Goal: Transaction & Acquisition: Purchase product/service

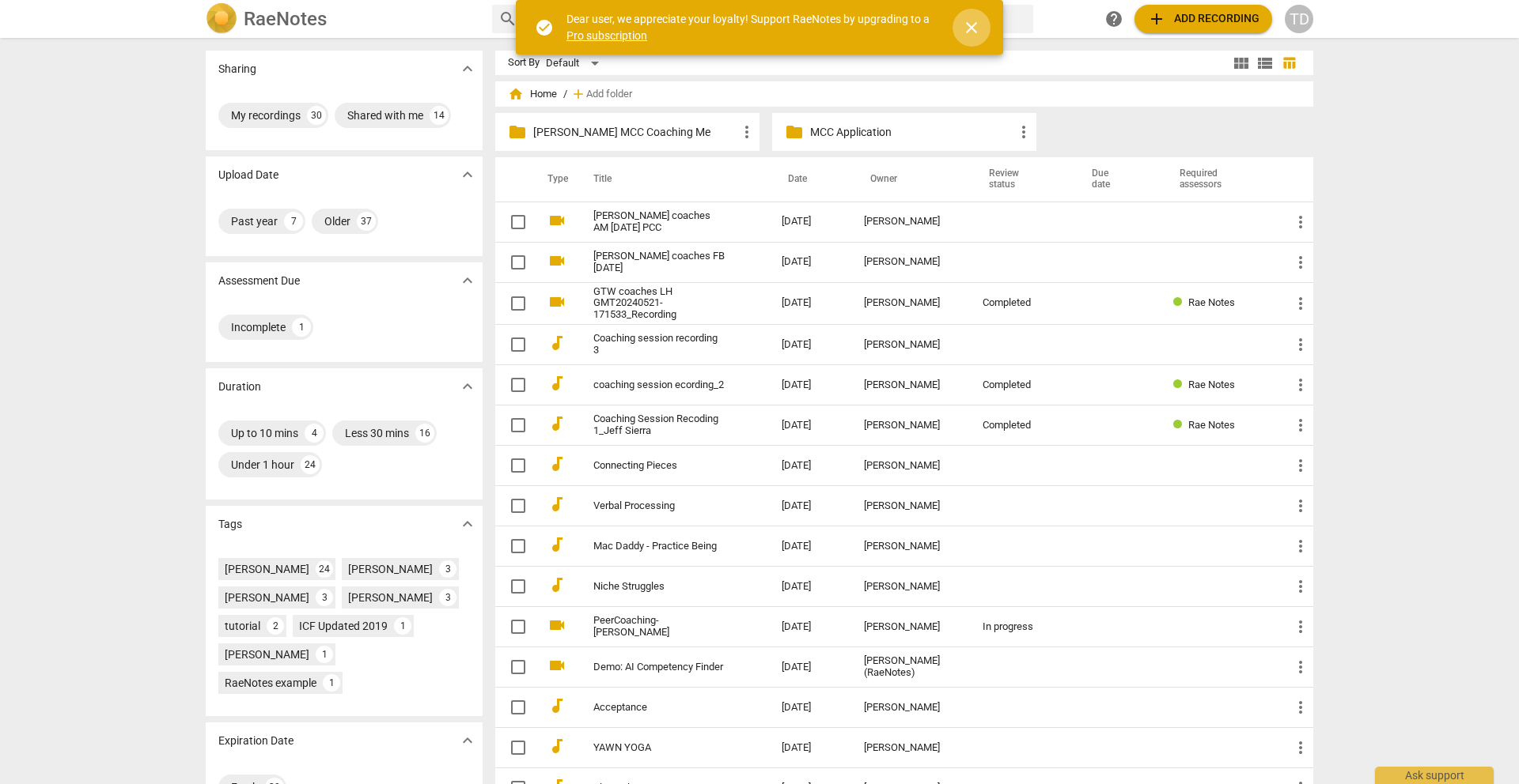
click at [971, 32] on span "close" at bounding box center [971, 28] width 19 height 19
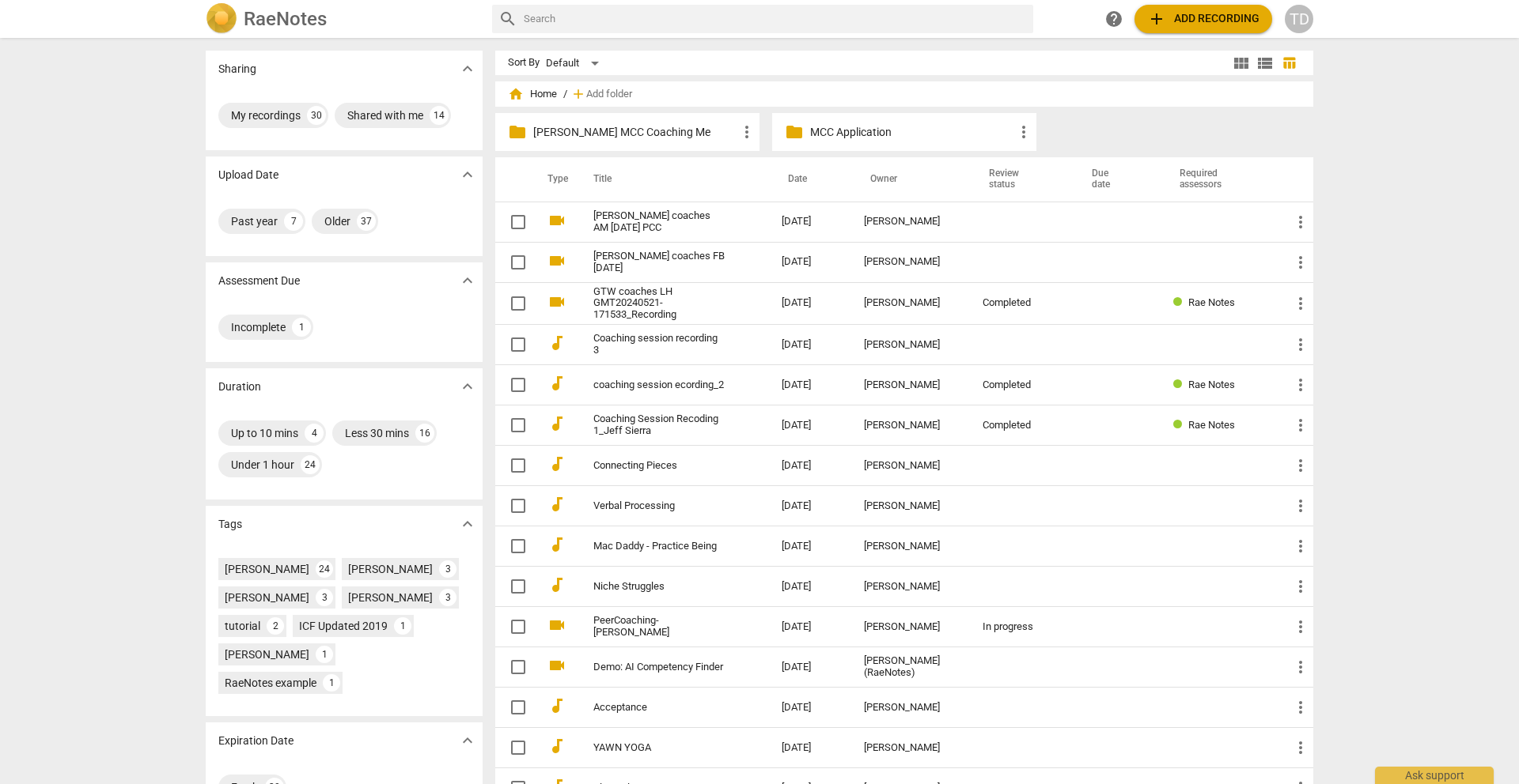
click at [1153, 25] on span "add" at bounding box center [1157, 19] width 19 height 19
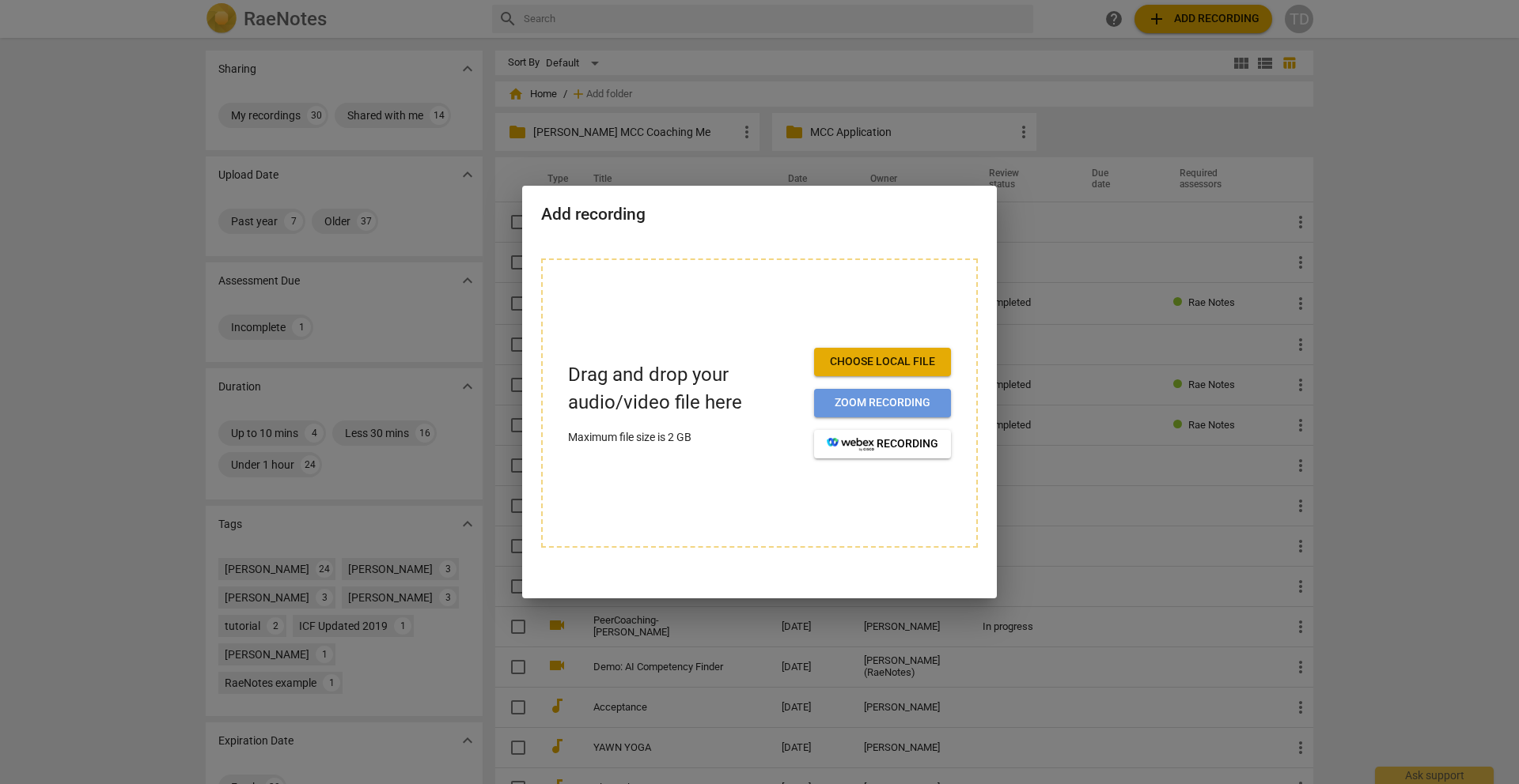
click at [861, 408] on span "Zoom recording" at bounding box center [883, 403] width 112 height 16
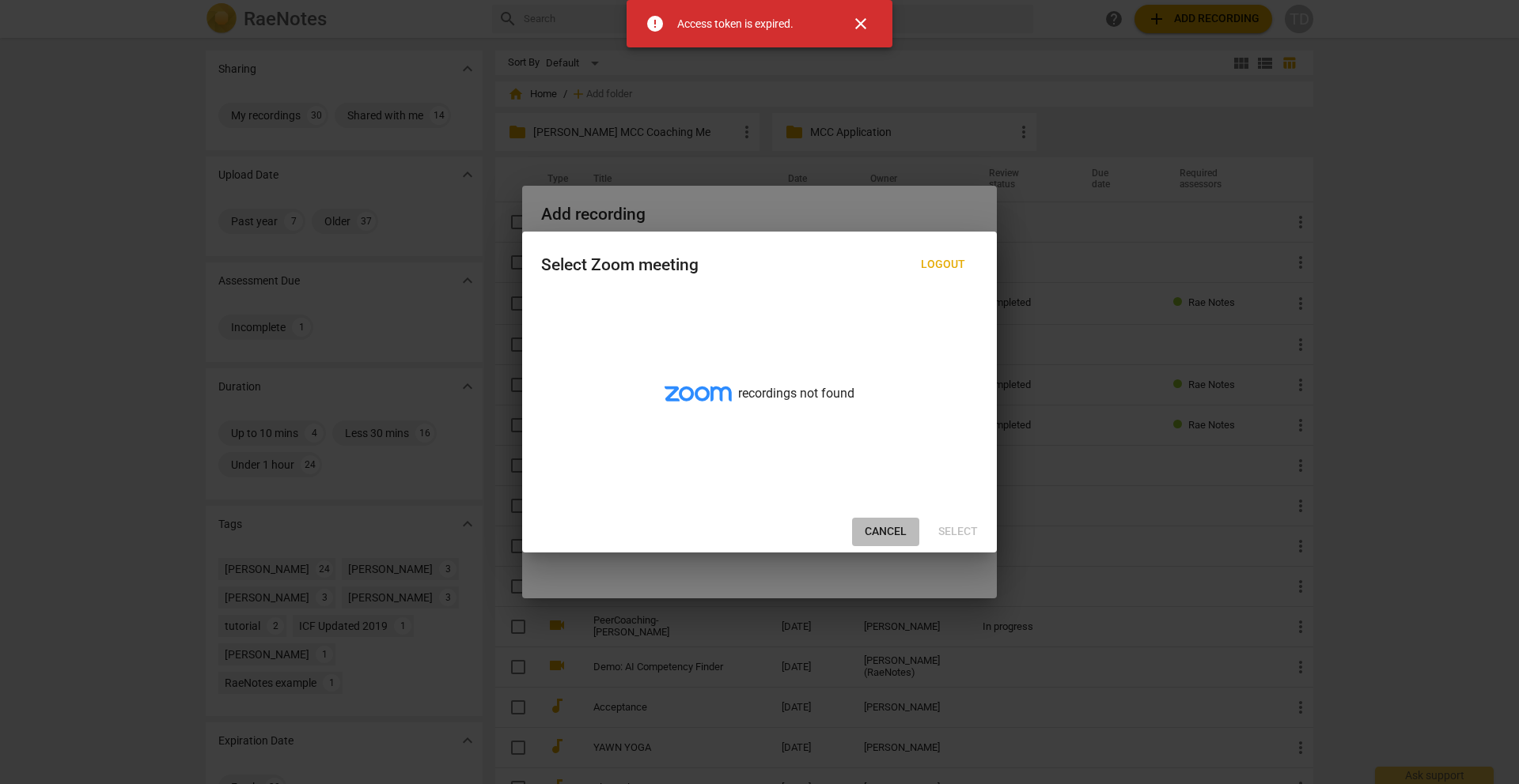
click at [877, 528] on span "Cancel" at bounding box center [886, 532] width 42 height 16
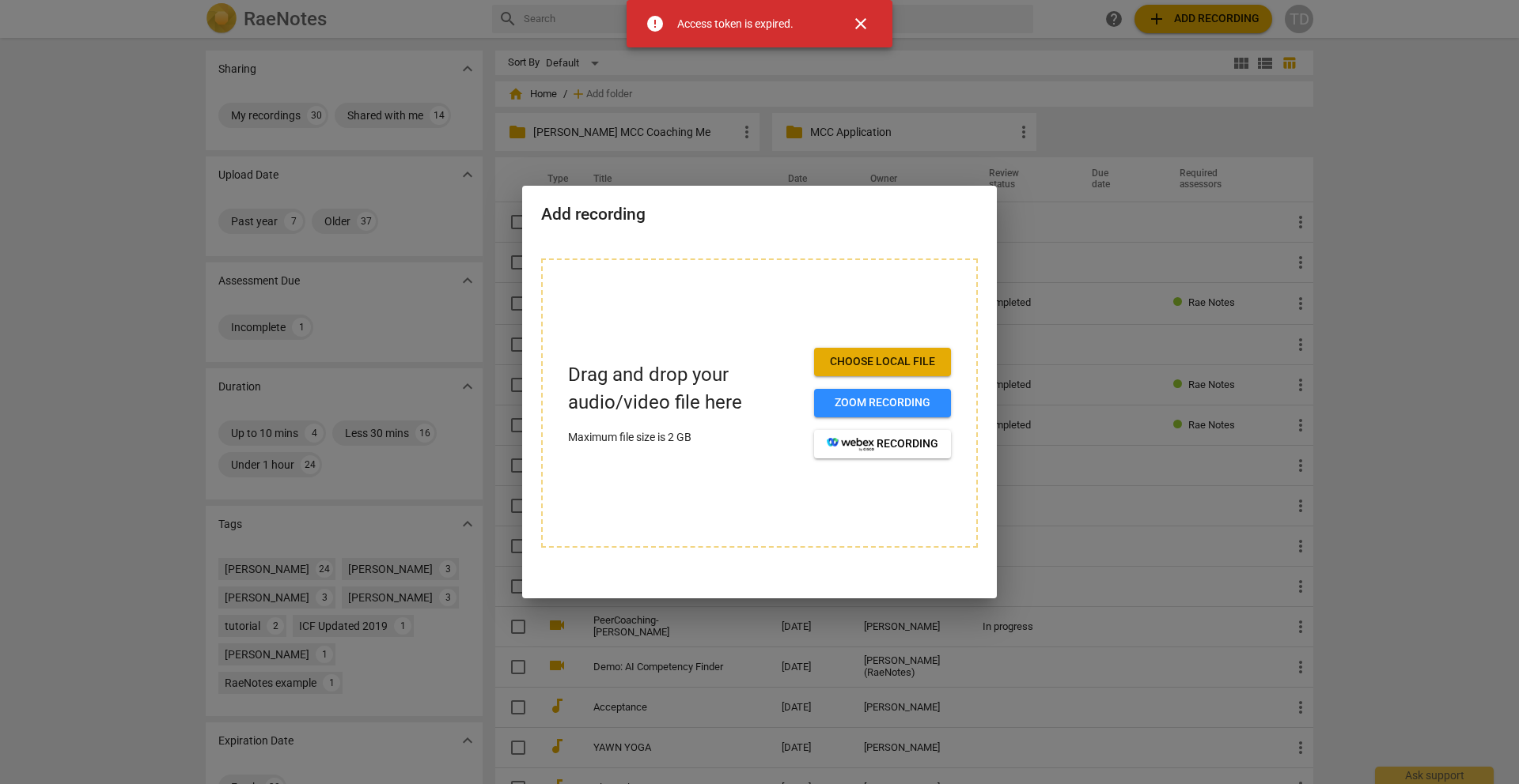
click at [875, 366] on span "Choose local file" at bounding box center [883, 362] width 112 height 16
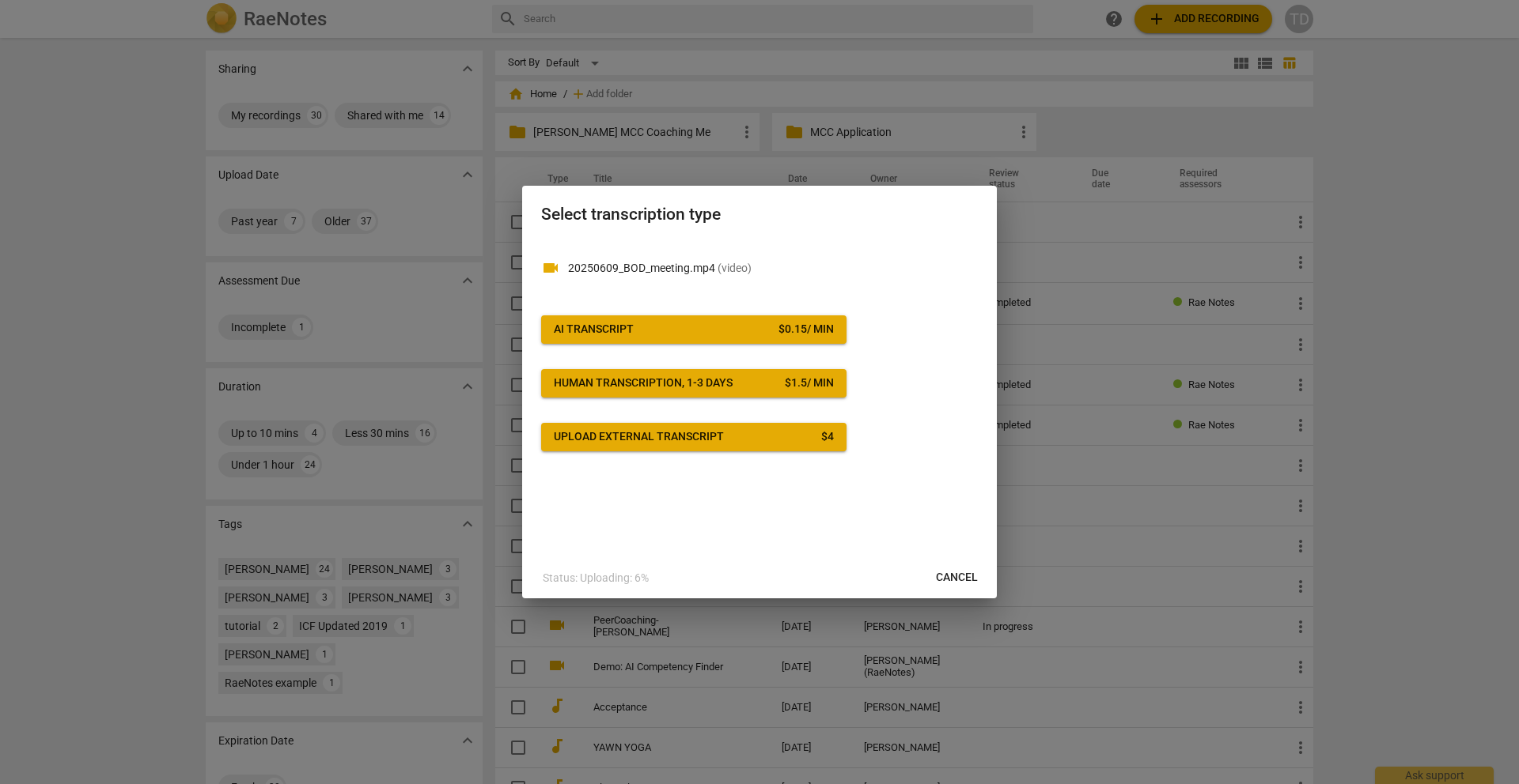
click at [676, 334] on span "AI Transcript $ 0.15 / min" at bounding box center [693, 330] width 280 height 16
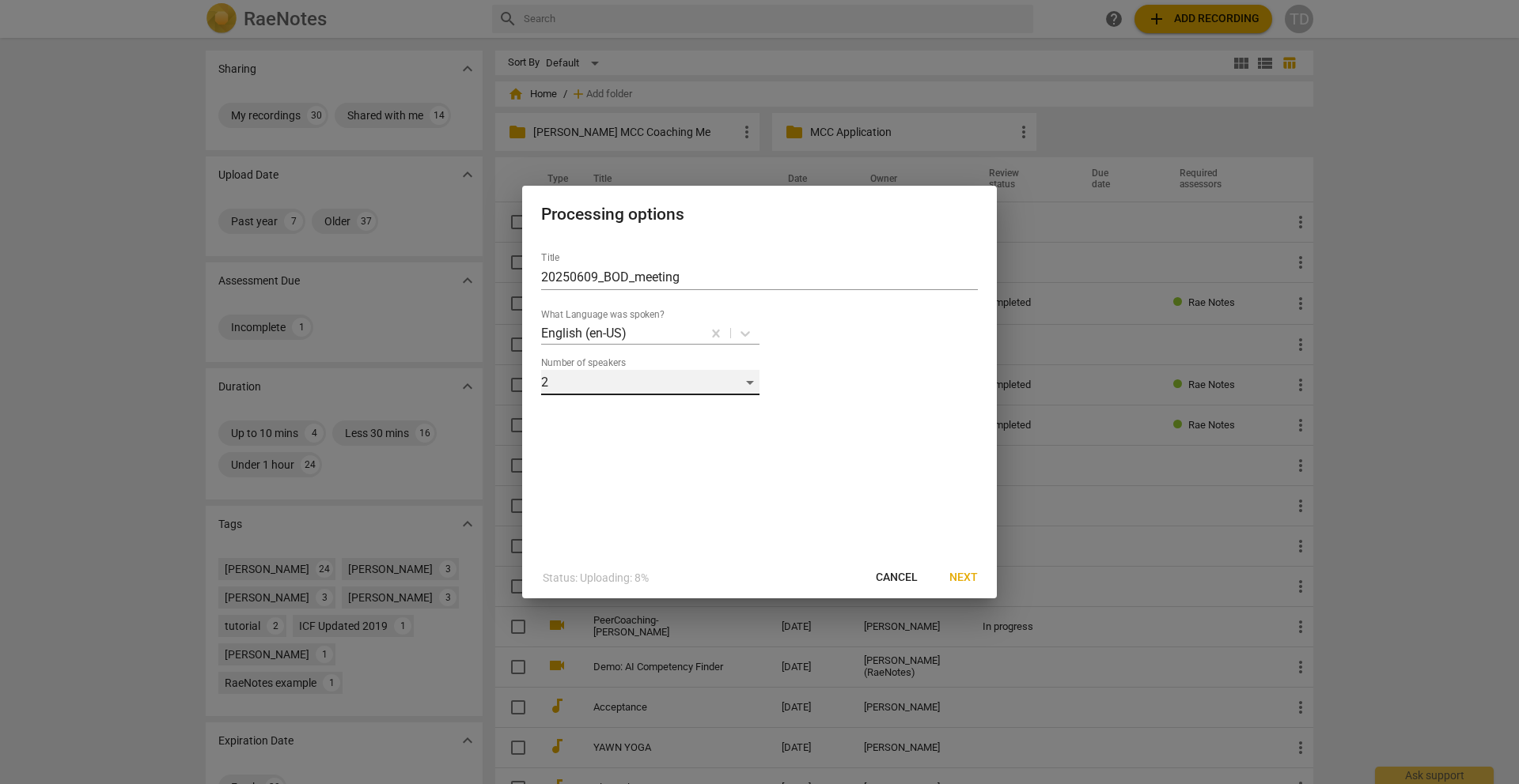
click at [576, 385] on div "2" at bounding box center [651, 383] width 218 height 25
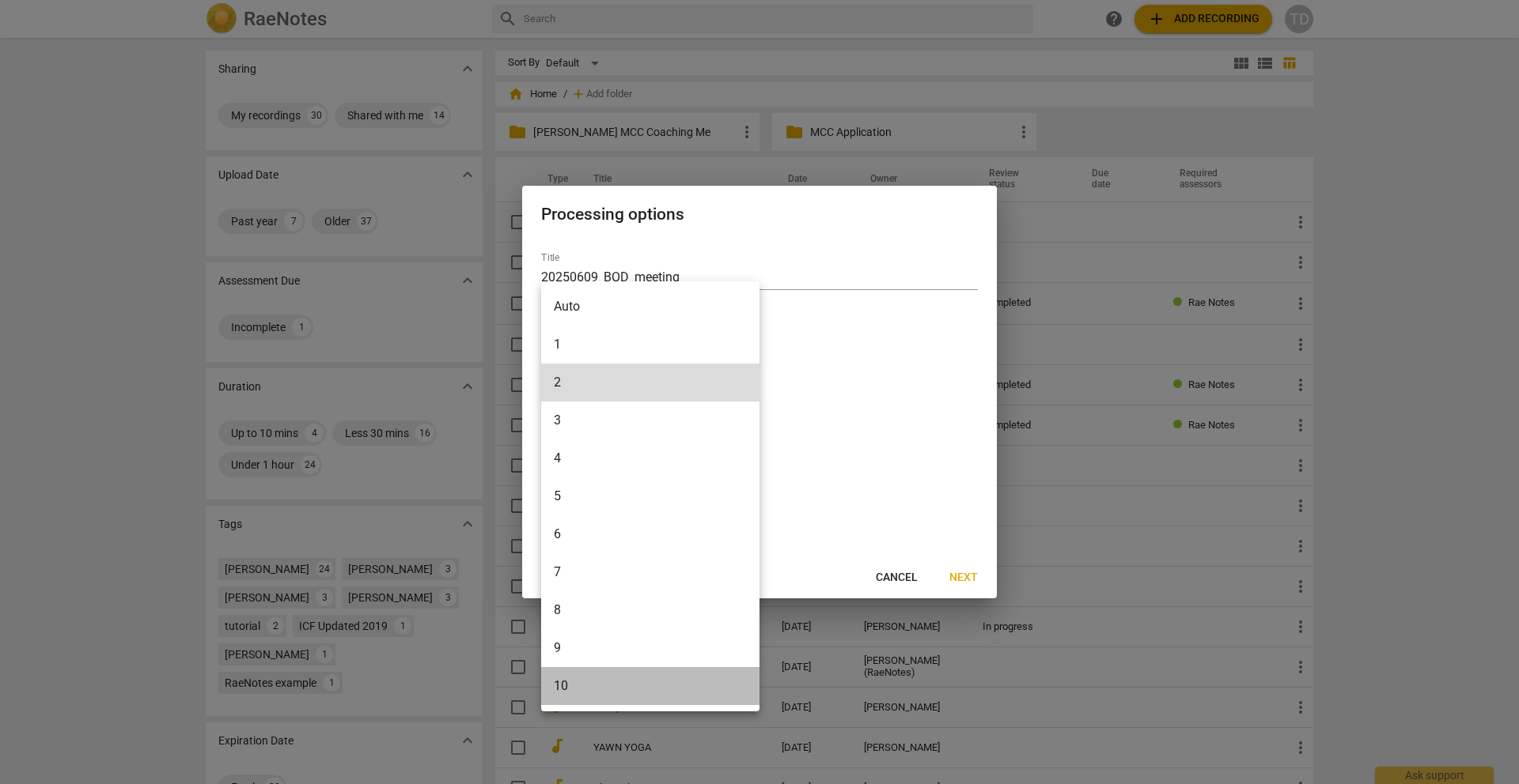
click at [568, 682] on li "10" at bounding box center [651, 686] width 218 height 38
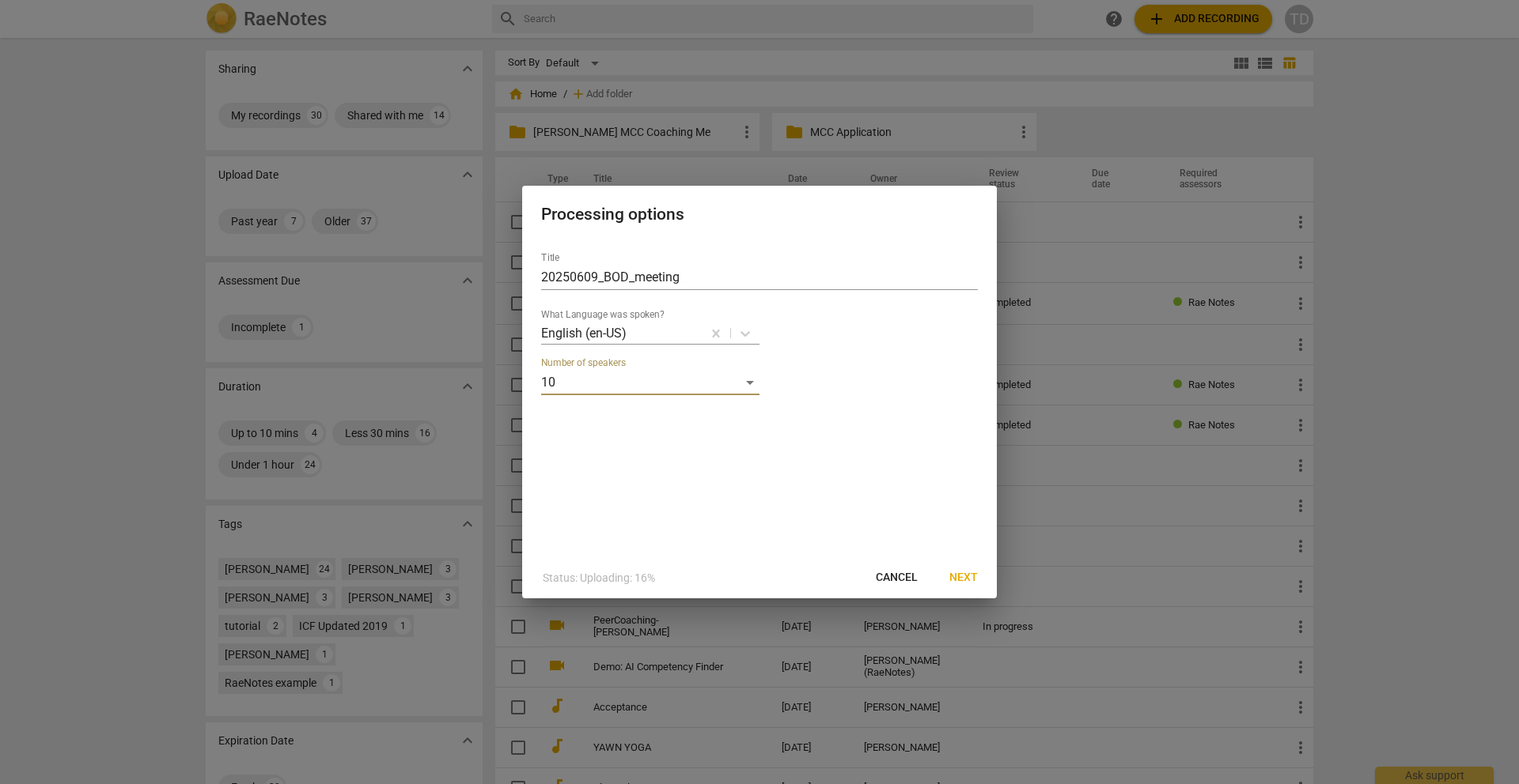
click at [964, 582] on span "Next" at bounding box center [964, 578] width 29 height 16
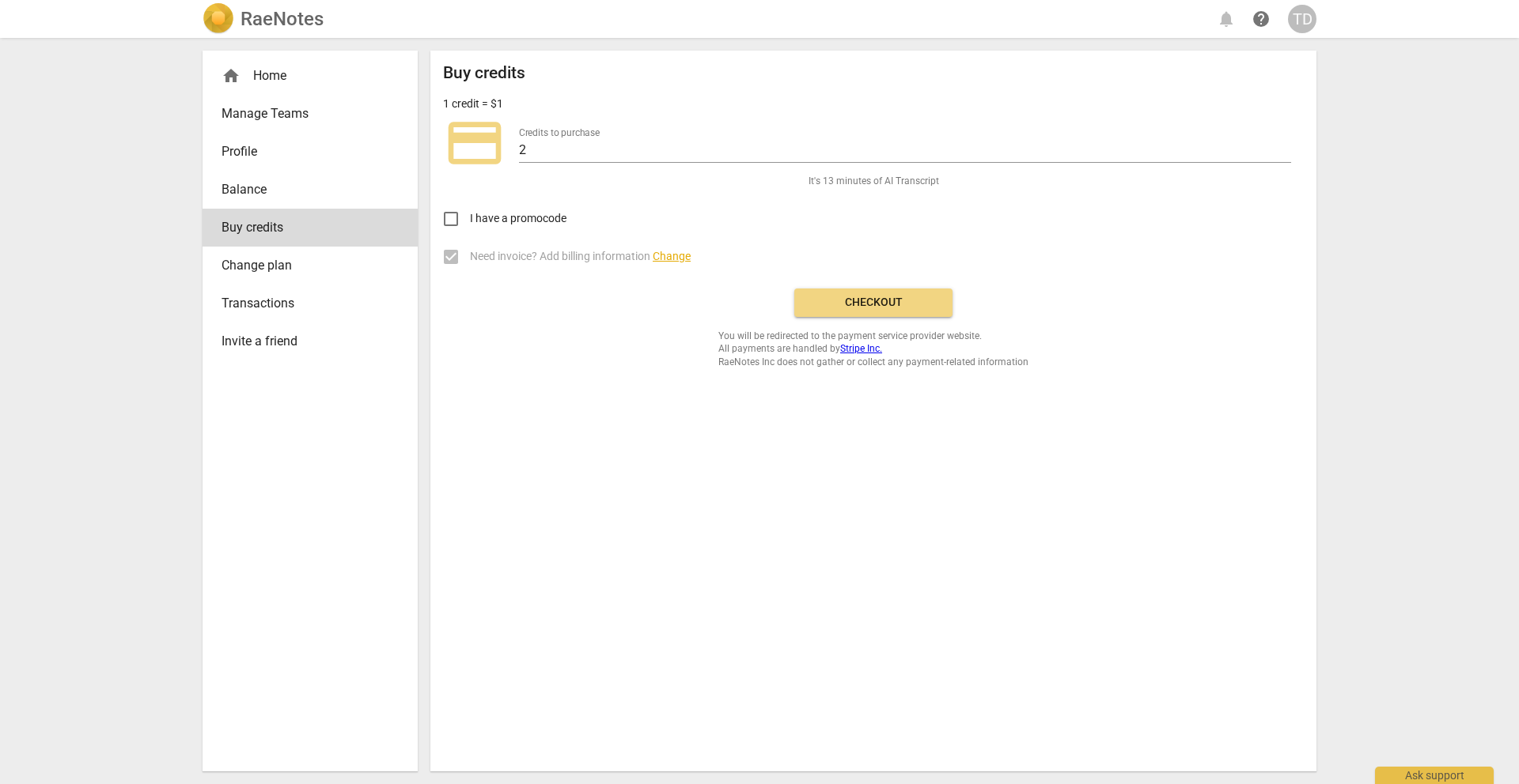
click at [943, 589] on div "Buy credits 1 credit = $1 credit_card Credits to purchase 2 It's 13 minutes of …" at bounding box center [873, 411] width 886 height 721
click at [452, 221] on input "I have a promocode" at bounding box center [450, 219] width 38 height 38
checkbox input "true"
click at [636, 212] on input "text" at bounding box center [676, 218] width 145 height 23
type input "ICFLA"
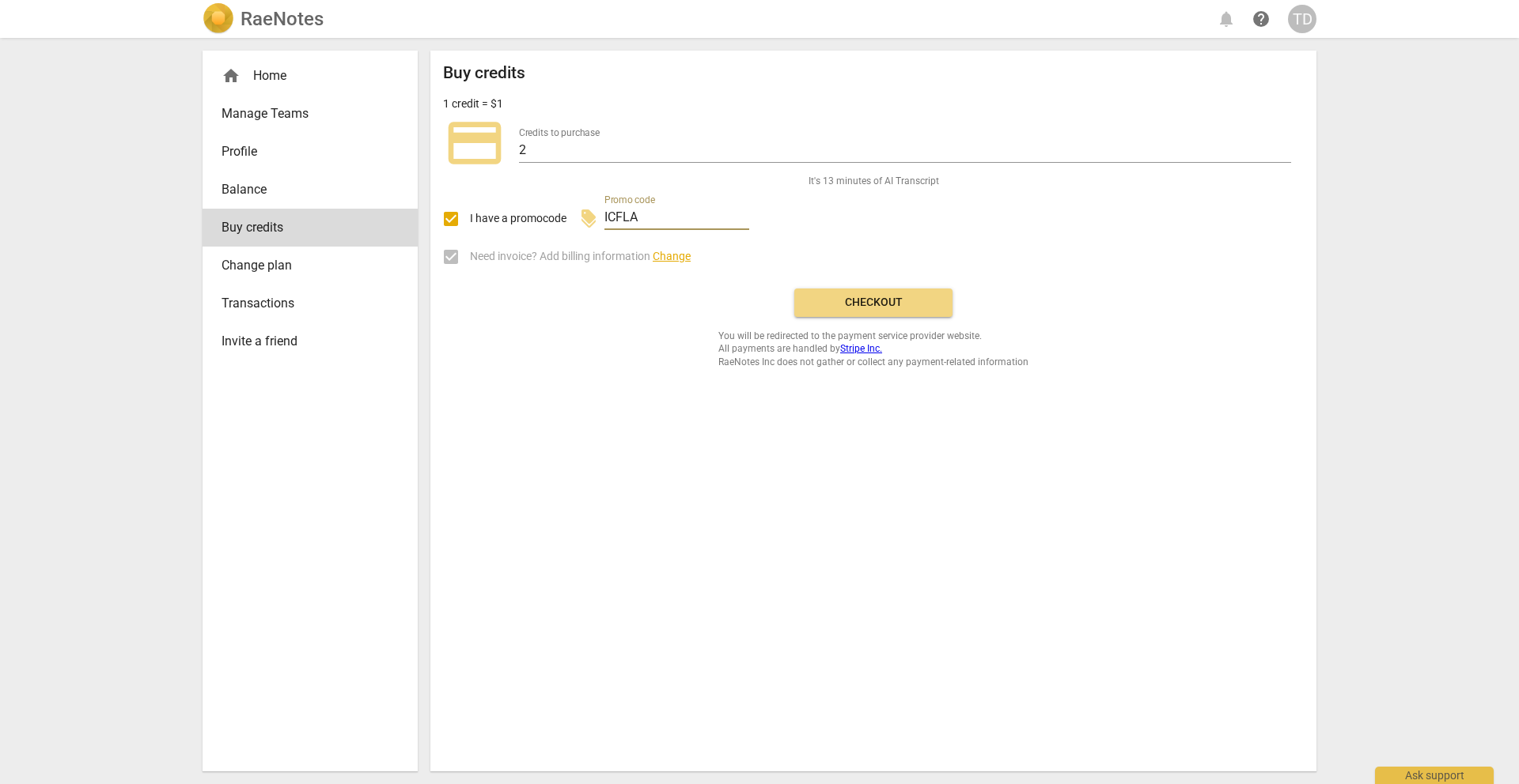
click at [857, 306] on span "Checkout" at bounding box center [873, 303] width 133 height 16
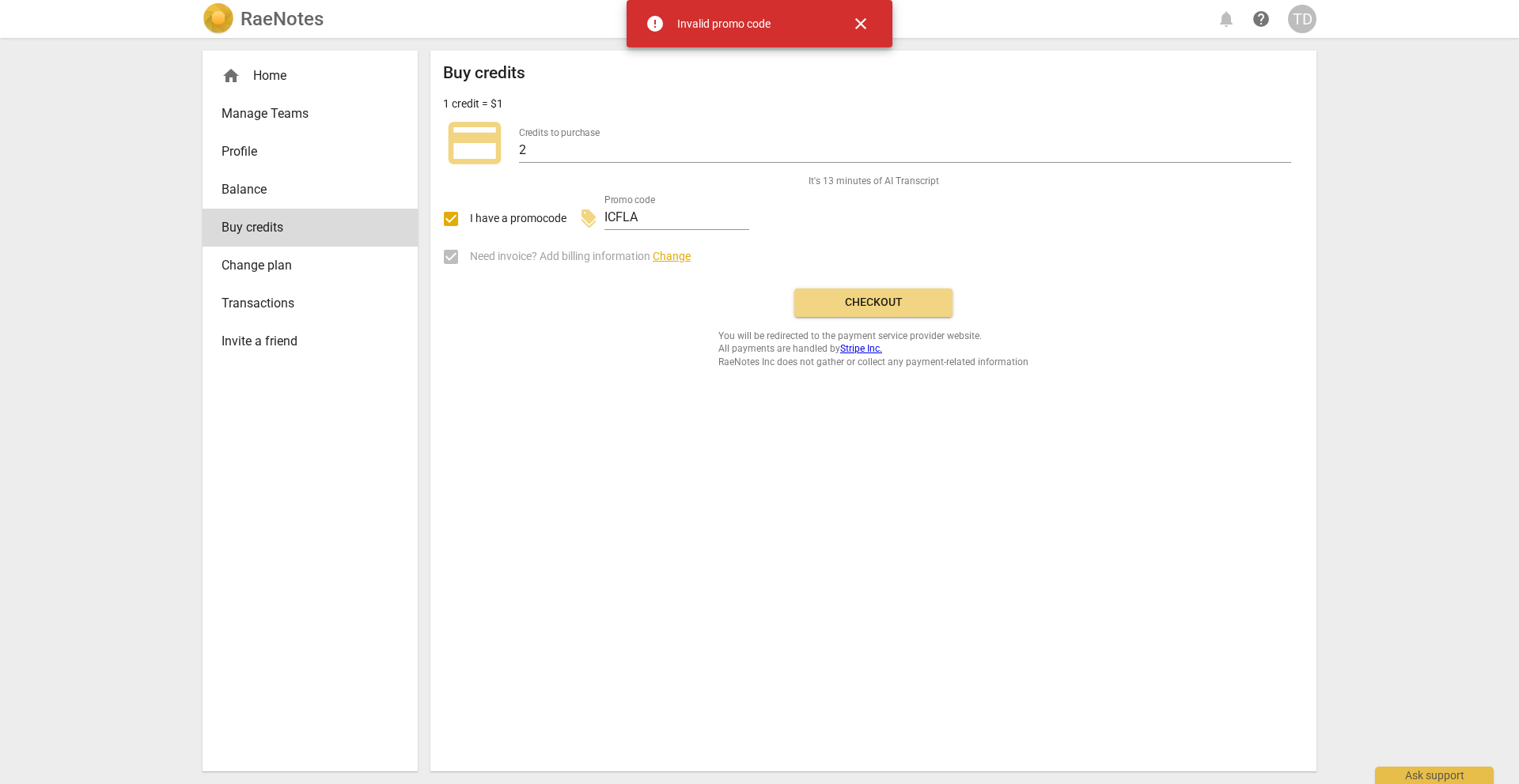
click at [864, 34] on button "close" at bounding box center [861, 24] width 38 height 38
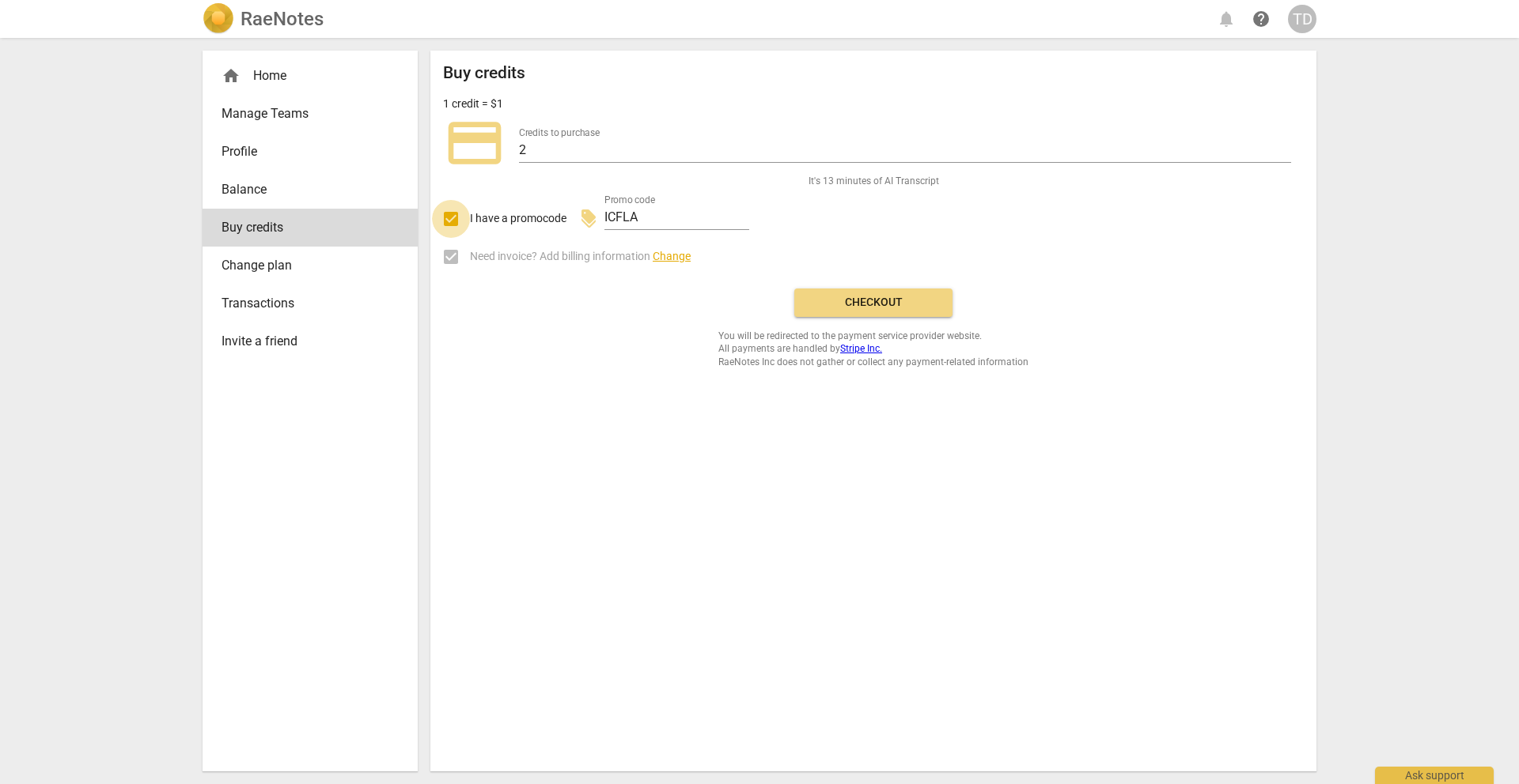
click at [454, 217] on input "I have a promocode" at bounding box center [450, 219] width 38 height 38
checkbox input "false"
click at [860, 309] on span "Checkout" at bounding box center [873, 303] width 133 height 16
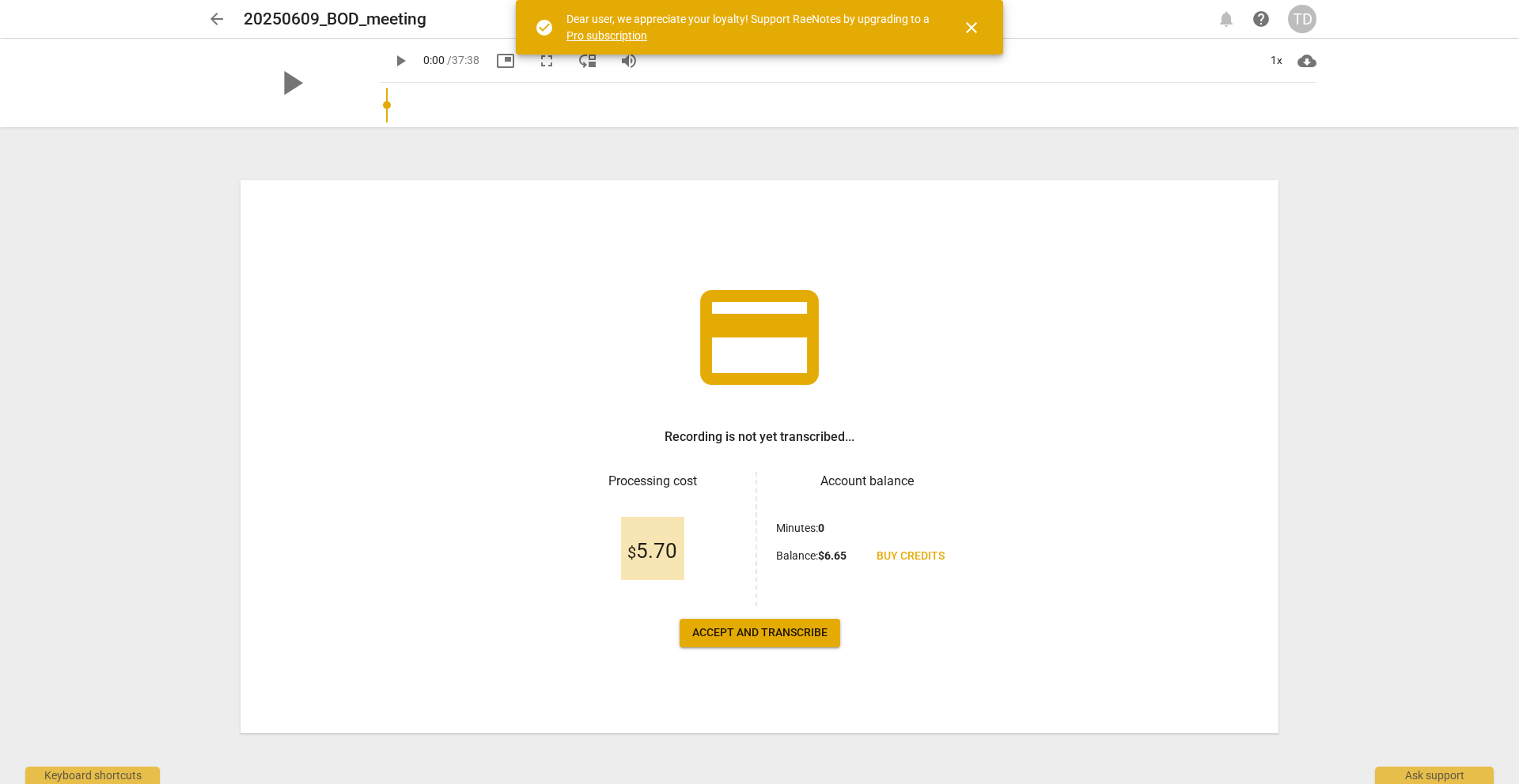
click at [760, 638] on span "Accept and transcribe" at bounding box center [760, 633] width 135 height 16
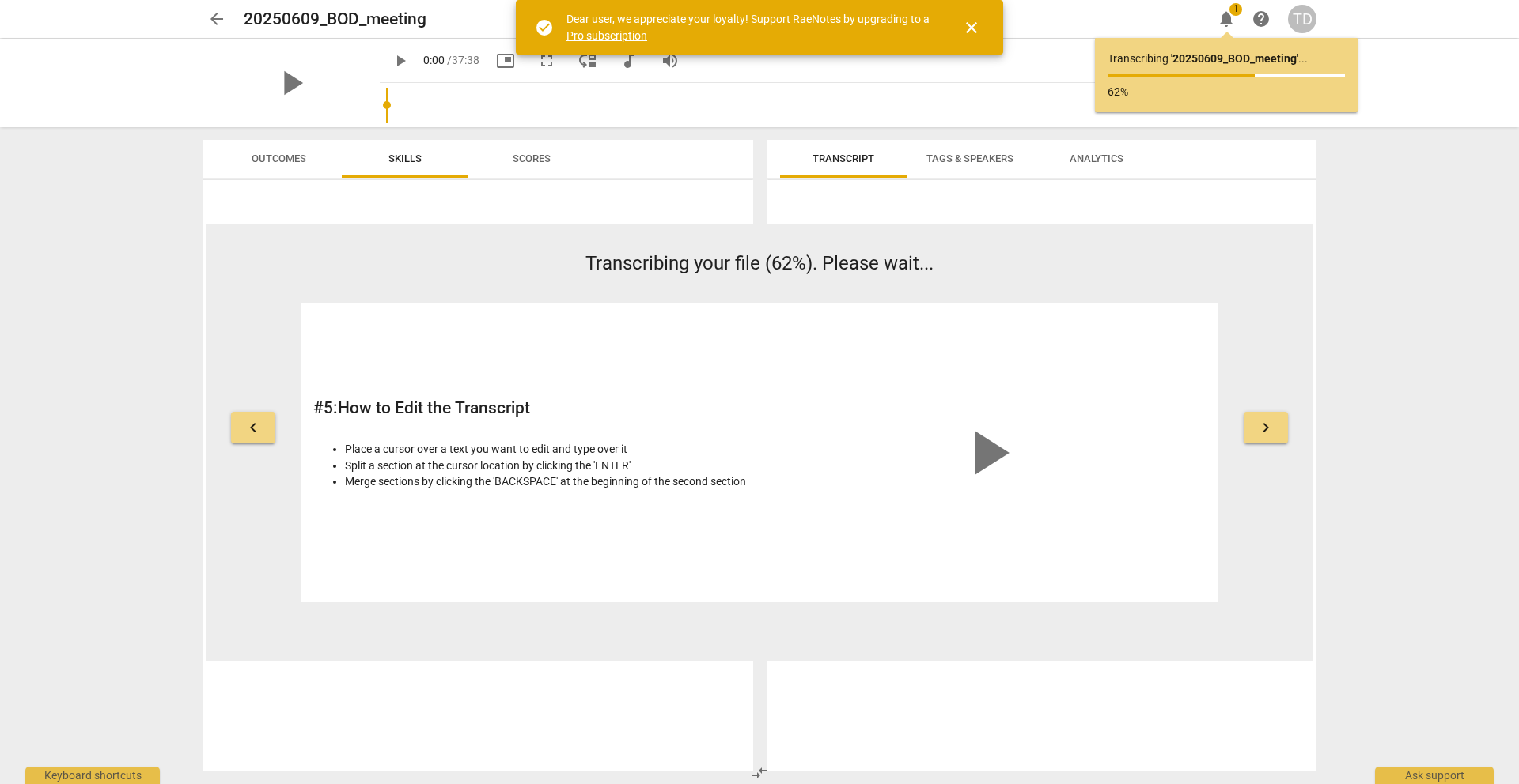
click at [972, 33] on span "close" at bounding box center [971, 28] width 19 height 19
